Goal: Task Accomplishment & Management: Complete application form

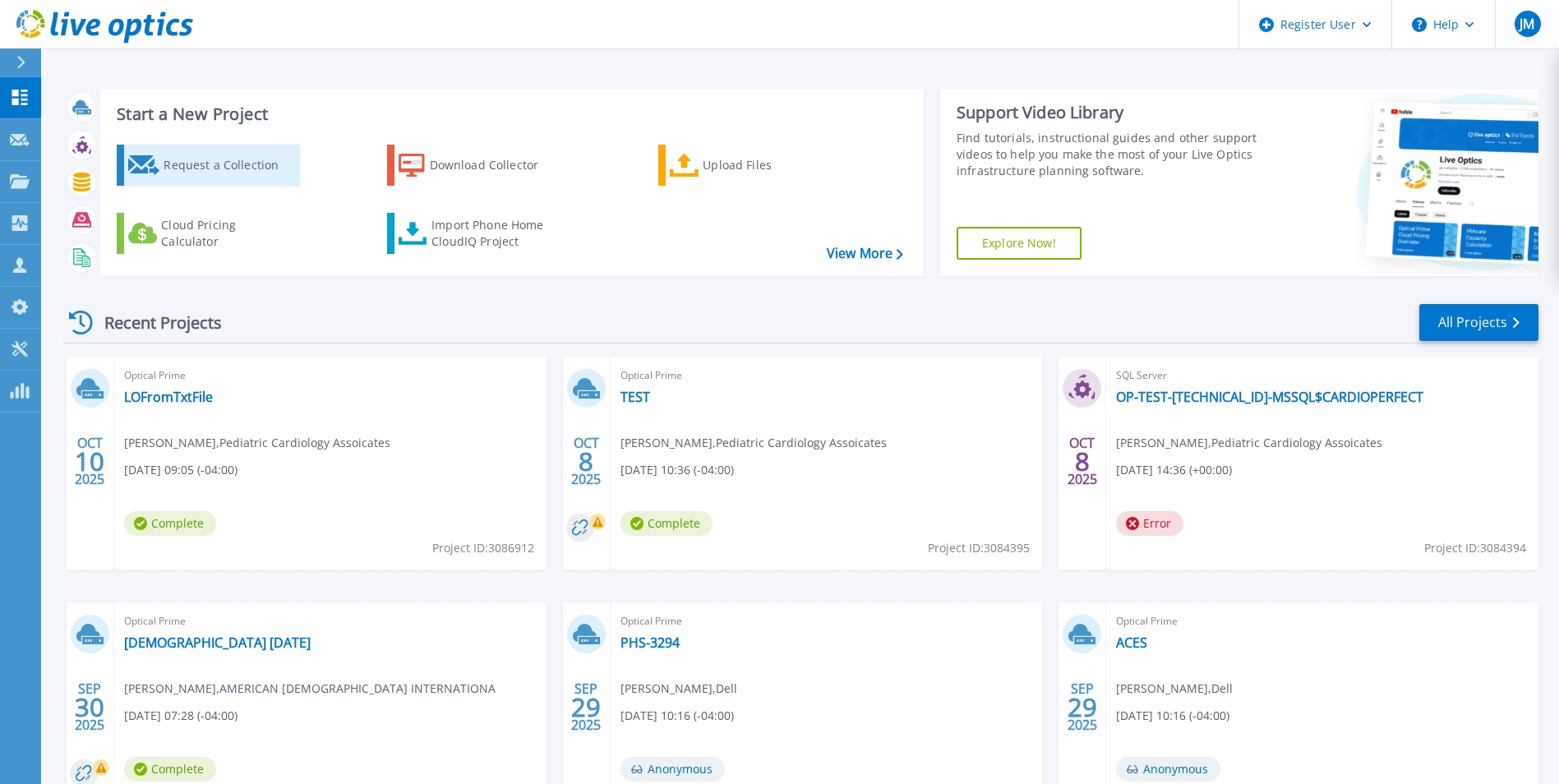
click at [159, 154] on link "Request a Collection" at bounding box center [209, 165] width 183 height 41
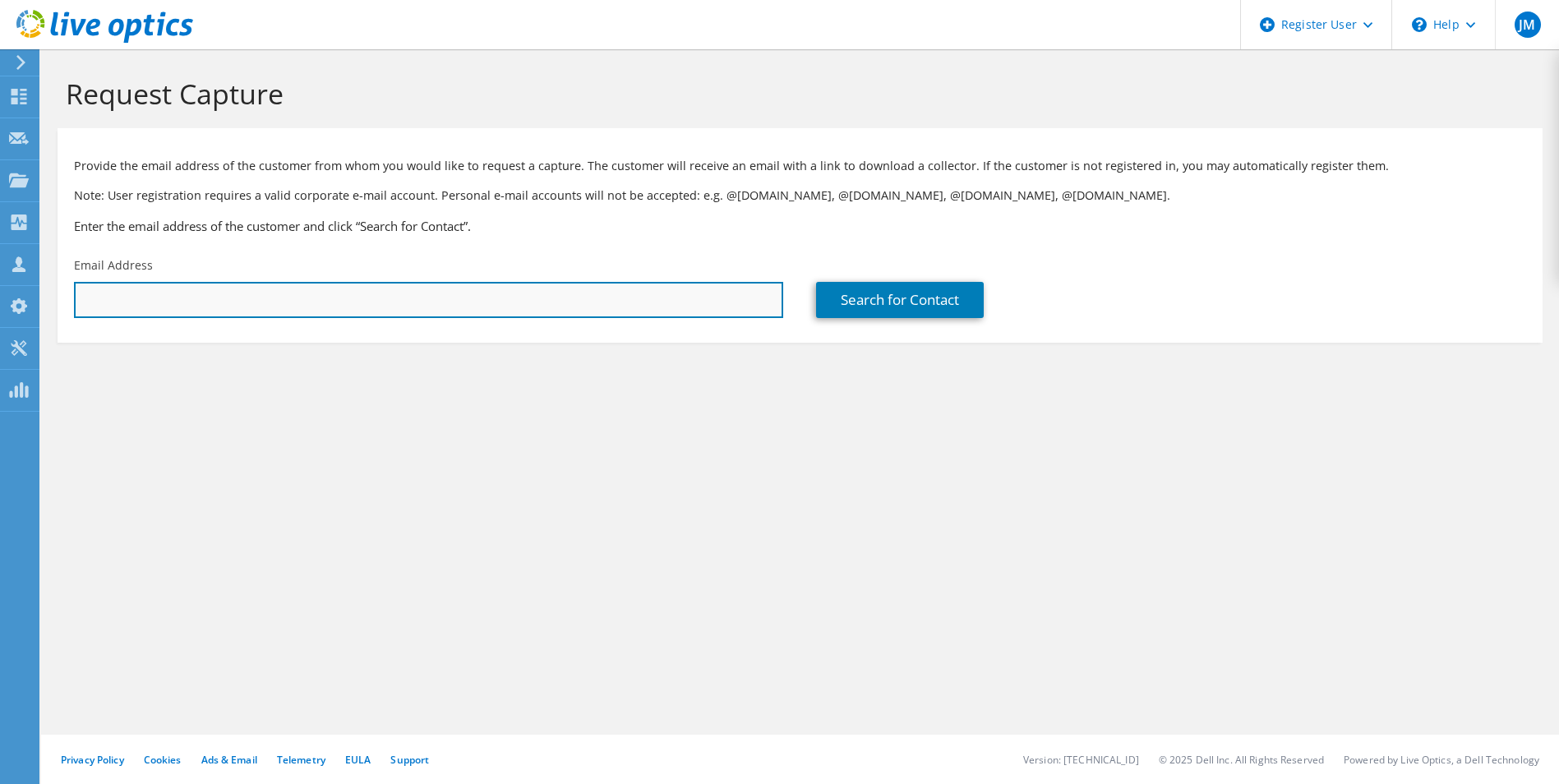
click at [302, 310] on input "text" at bounding box center [429, 300] width 709 height 36
paste input "[EMAIL_ADDRESS][DOMAIN_NAME]"
type input "[EMAIL_ADDRESS][DOMAIN_NAME]"
drag, startPoint x: 212, startPoint y: 300, endPoint x: 78, endPoint y: 294, distance: 134.1
click at [78, 294] on input "bwicksall@owwl.org" at bounding box center [429, 300] width 709 height 36
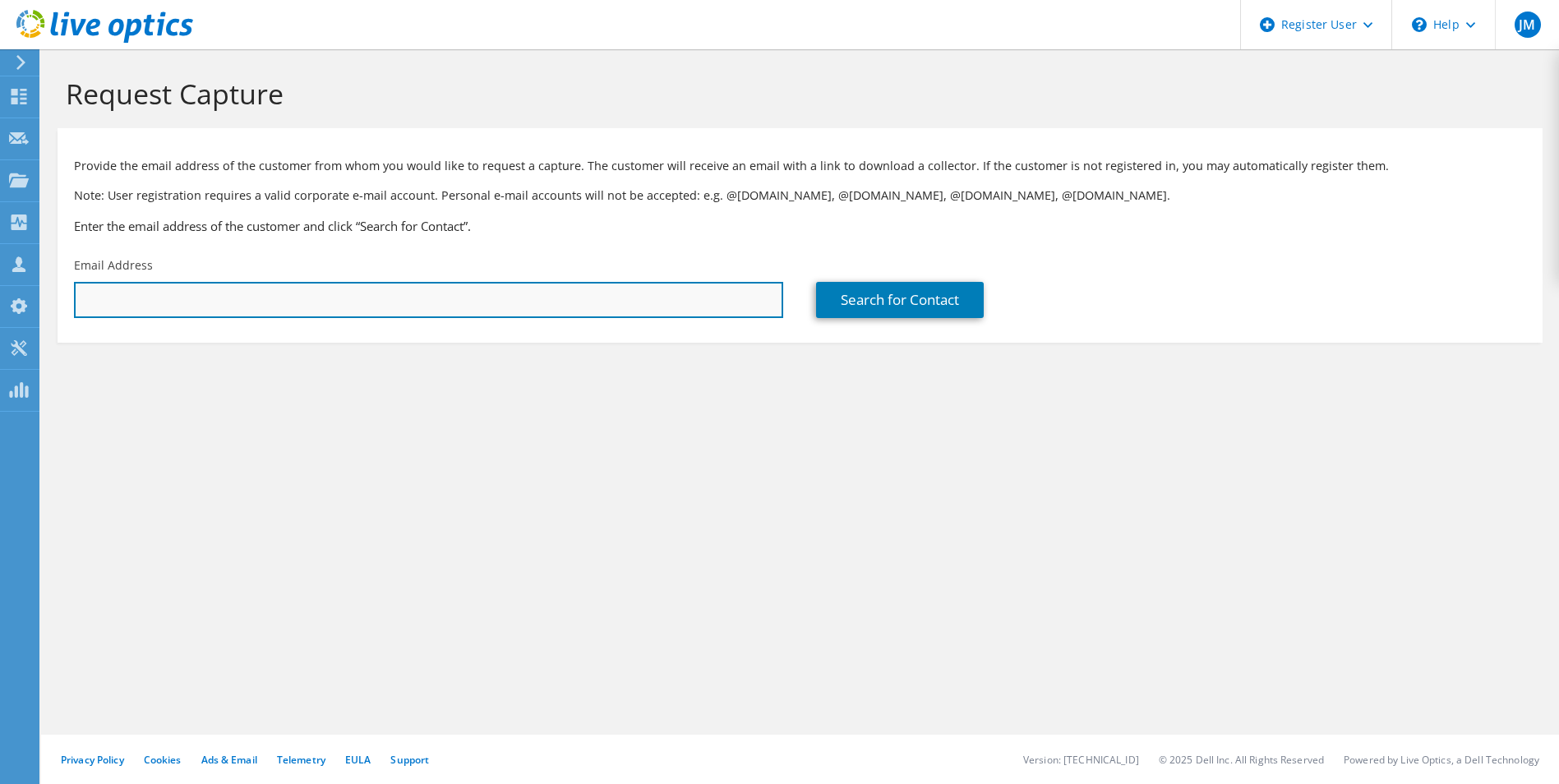
click at [359, 302] on input "text" at bounding box center [429, 300] width 709 height 36
paste input "sdickinson@pia.org"
type input "sdickinson@pia.org"
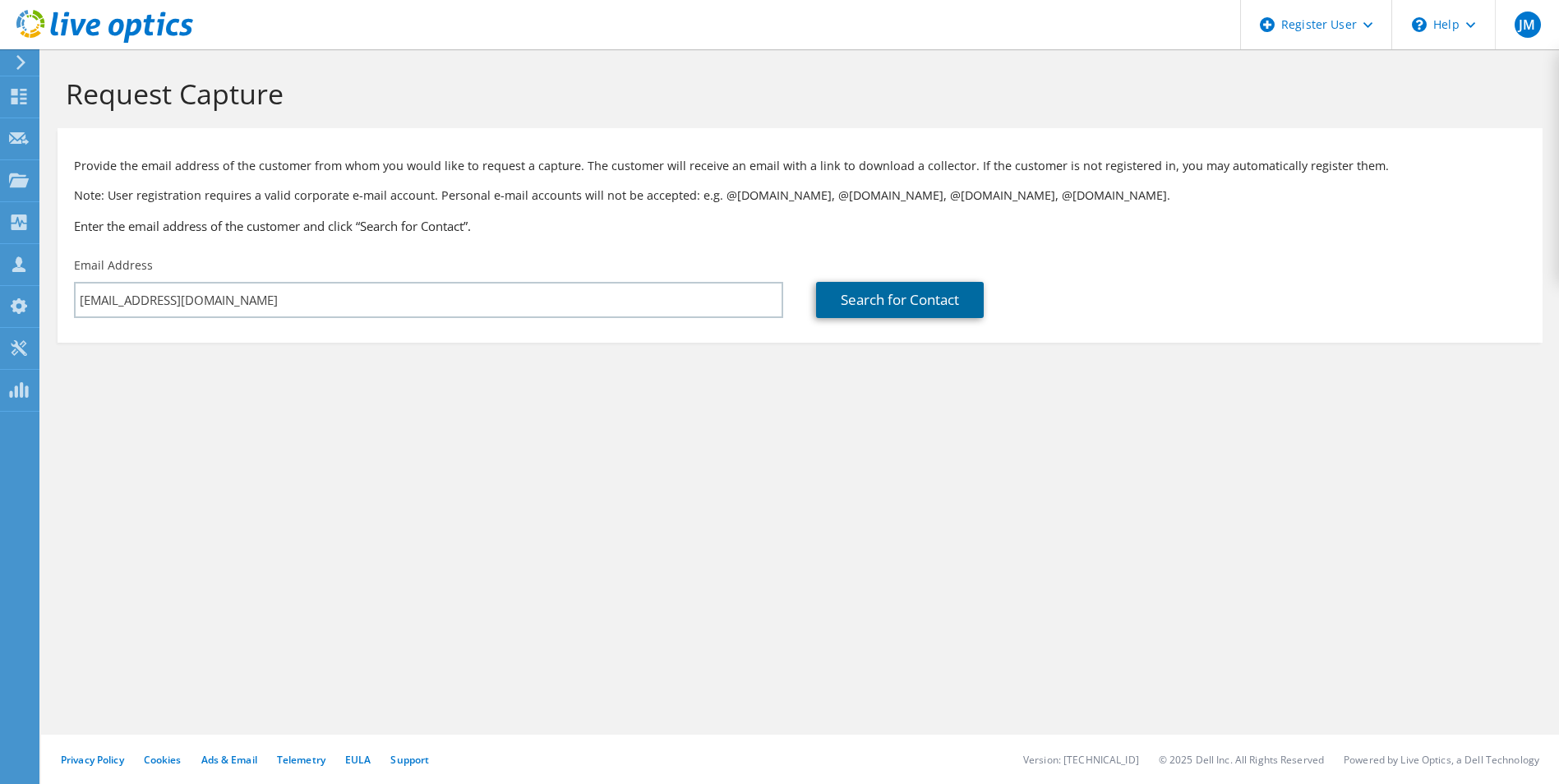
click at [861, 286] on link "Search for Contact" at bounding box center [900, 300] width 168 height 36
type input "P I A MANAGEMENT"
type input "Scott"
type input "Dickinson"
type input "United States"
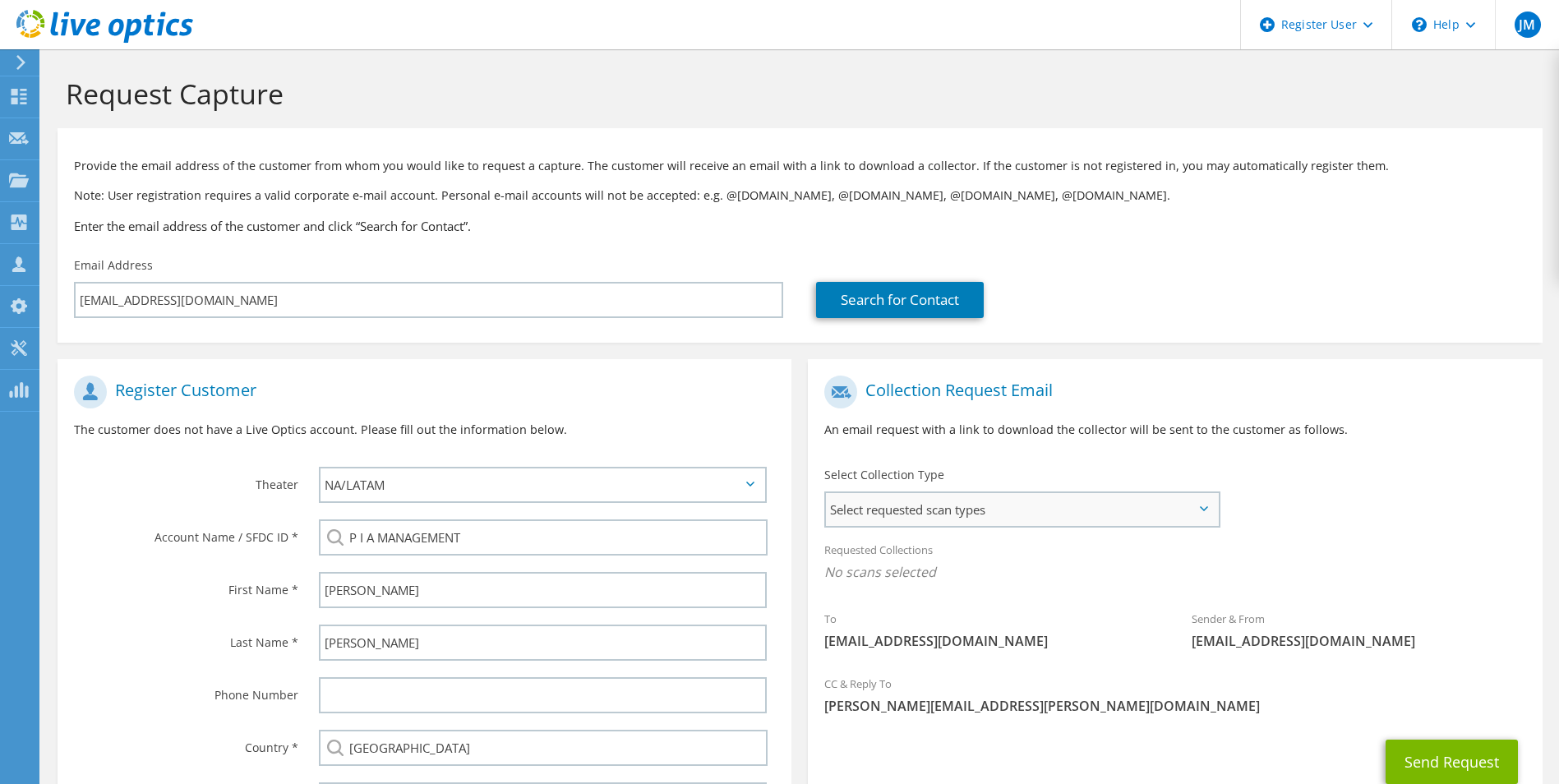
click at [1035, 493] on span "Select requested scan types" at bounding box center [1021, 509] width 391 height 33
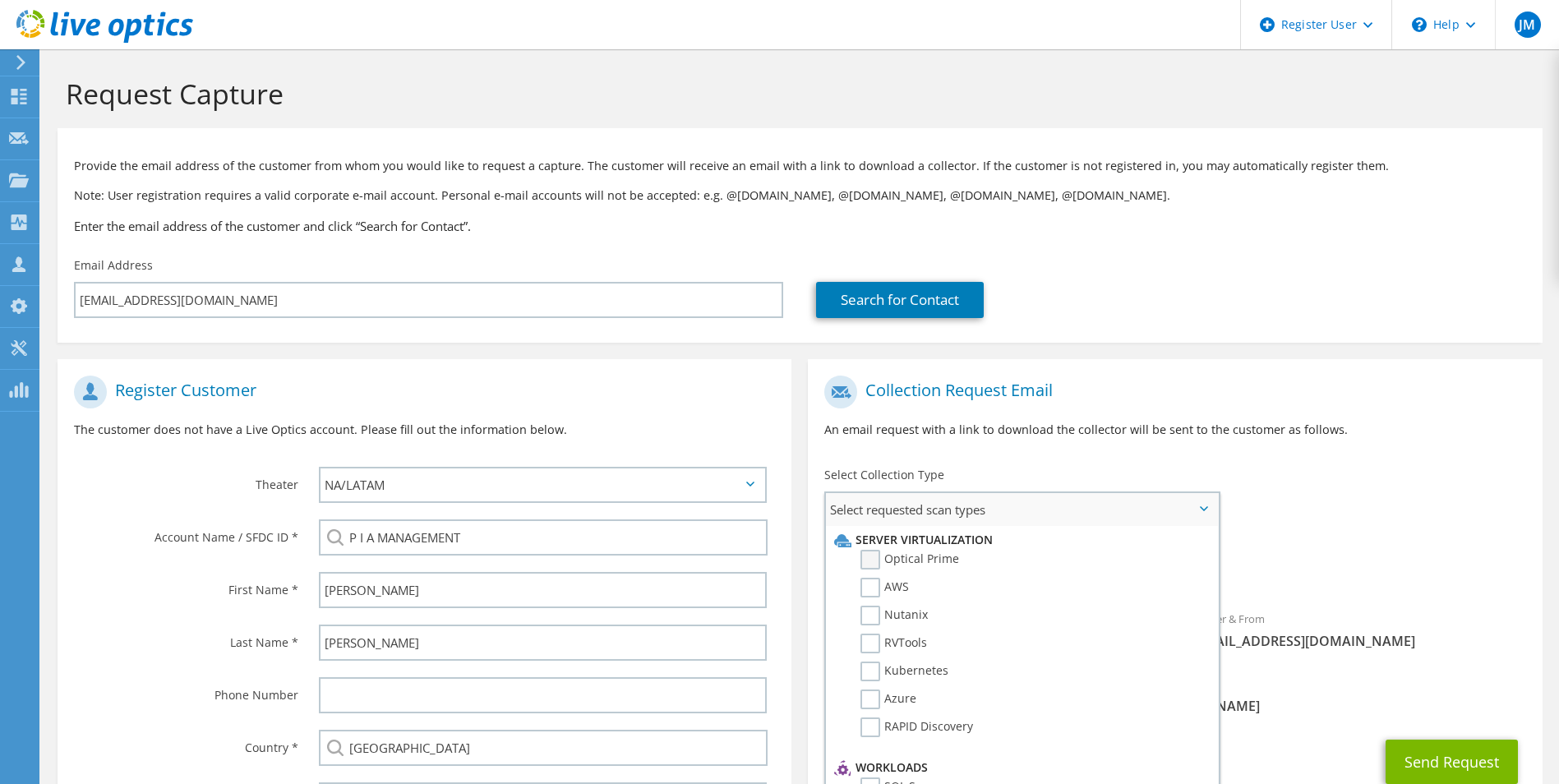
click at [872, 560] on label "Optical Prime" at bounding box center [910, 559] width 98 height 20
click at [0, 0] on input "Optical Prime" at bounding box center [0, 0] width 0 height 0
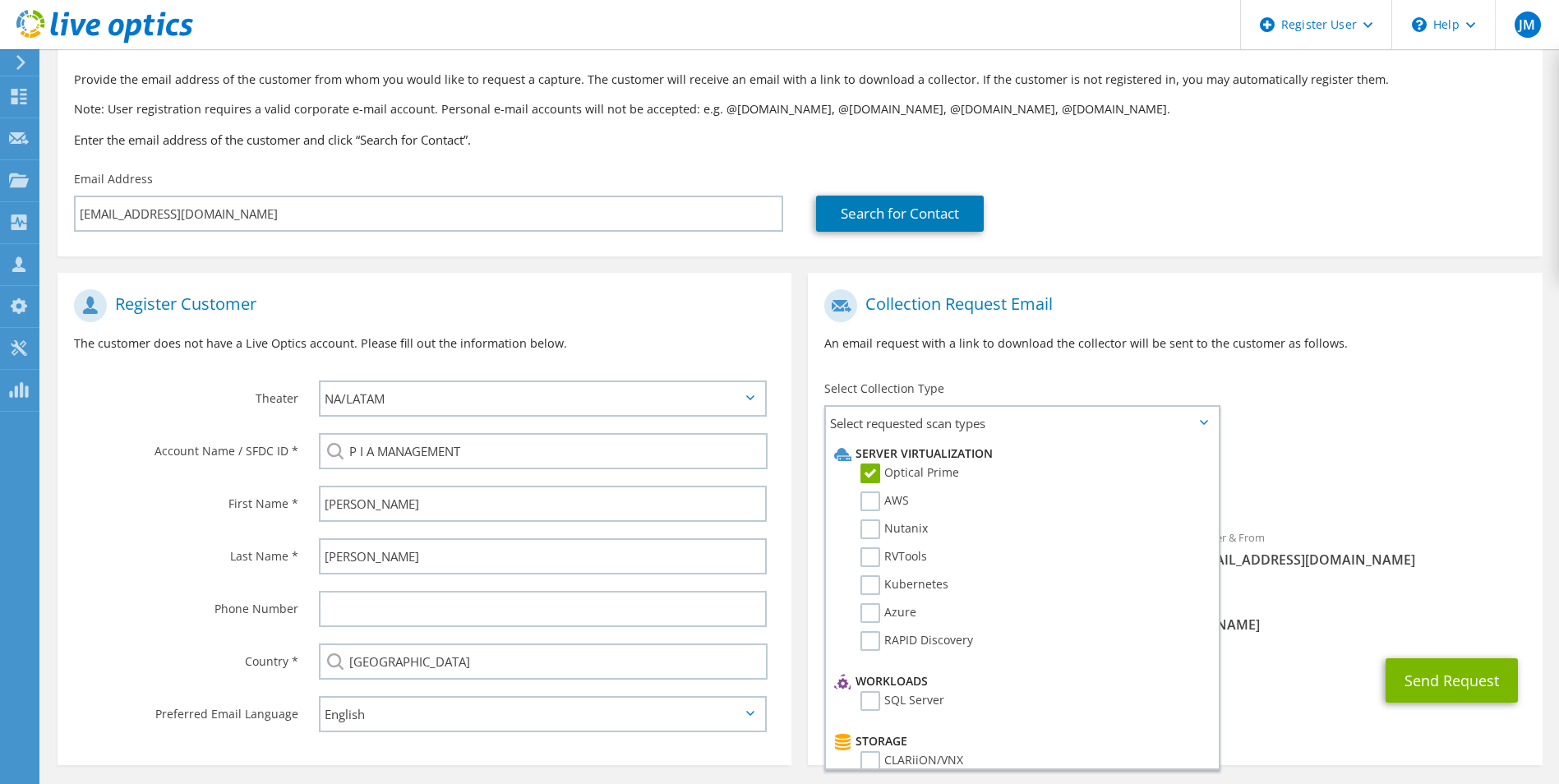
scroll to position [149, 0]
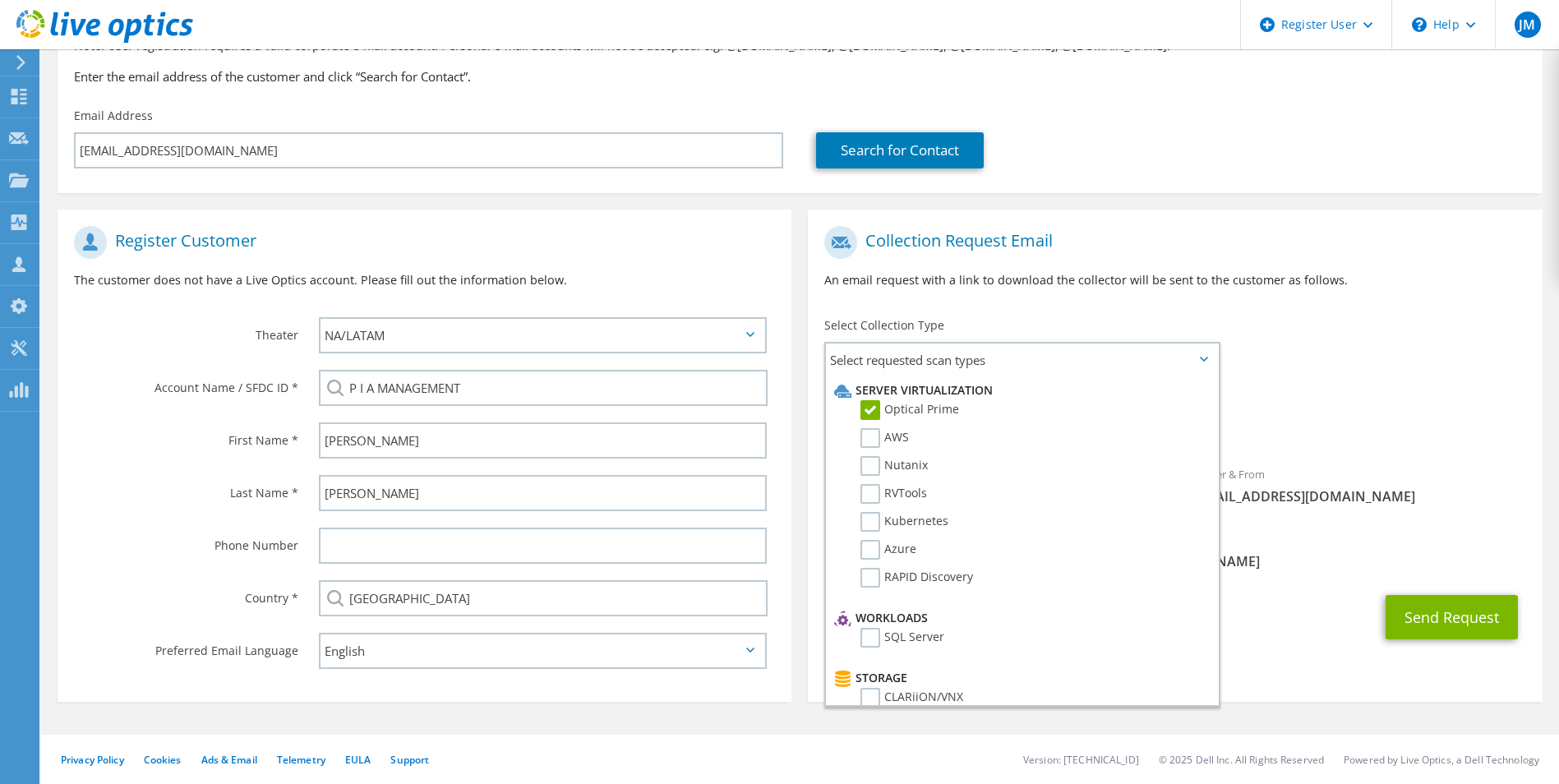
click at [1364, 282] on p "An email request with a link to download the collector will be sent to the cust…" at bounding box center [1175, 280] width 701 height 18
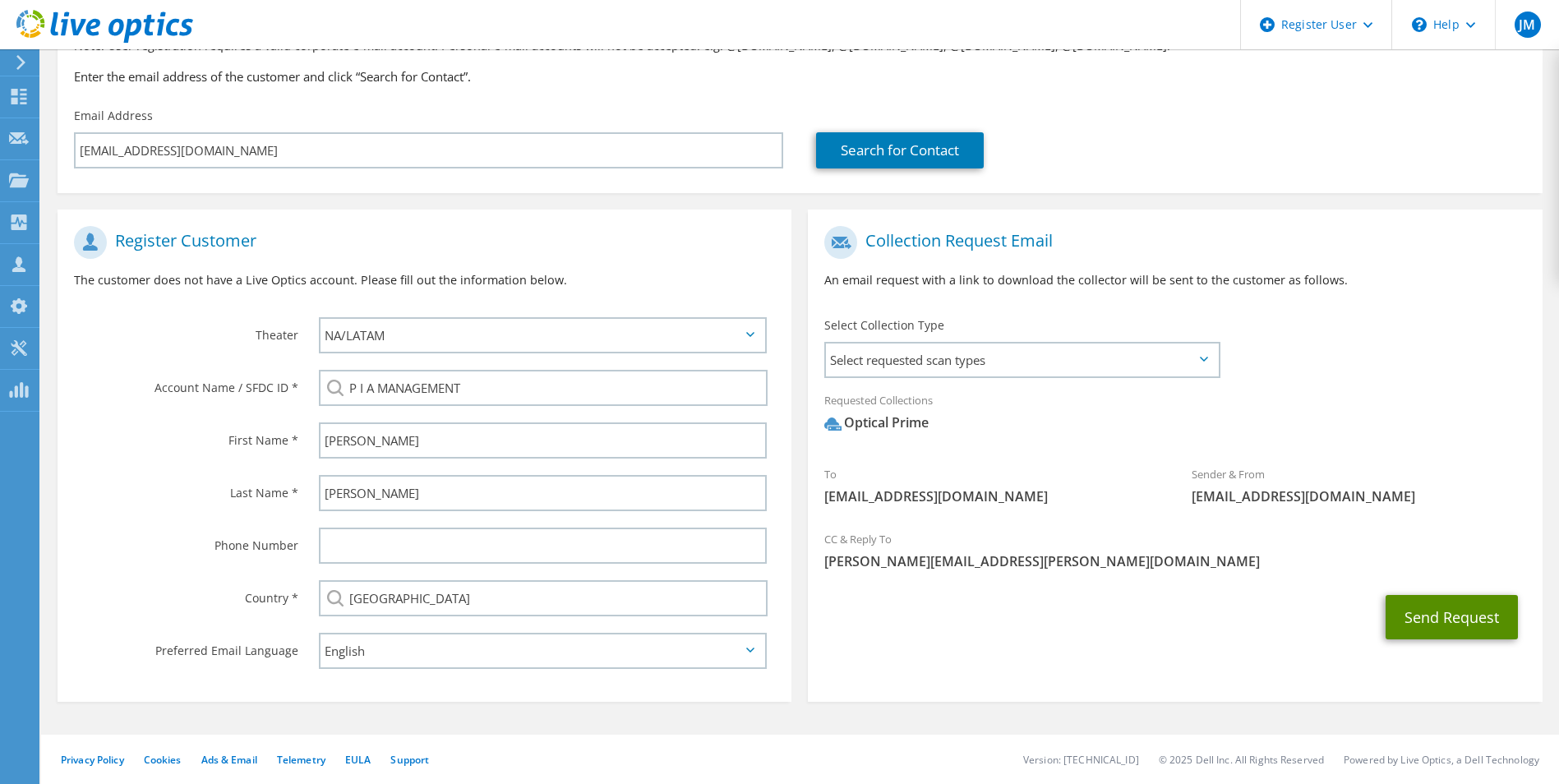
click at [1460, 611] on button "Send Request" at bounding box center [1452, 617] width 132 height 44
